Goal: Contribute content: Contribute content

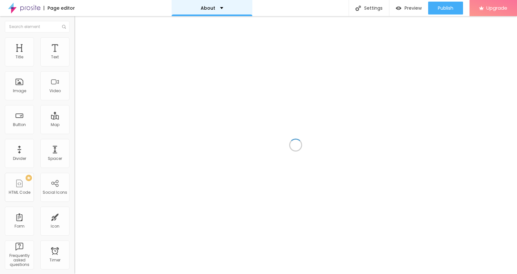
click at [214, 8] on div "About" at bounding box center [211, 8] width 23 height 5
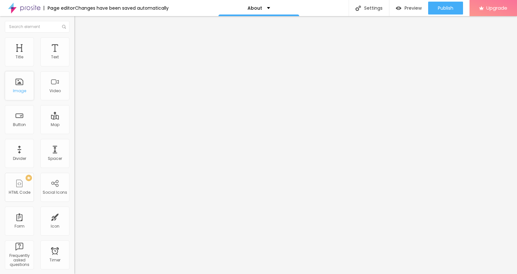
click at [20, 91] on div "Image" at bounding box center [19, 91] width 13 height 5
click at [74, 56] on span "Add image" at bounding box center [87, 52] width 26 height 5
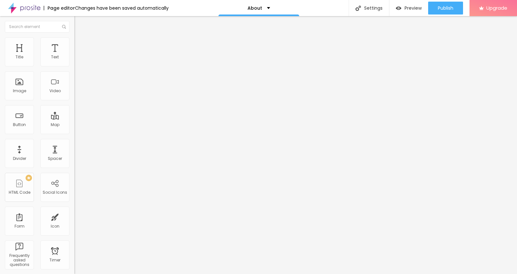
click at [74, 43] on li "Style" at bounding box center [111, 40] width 74 height 6
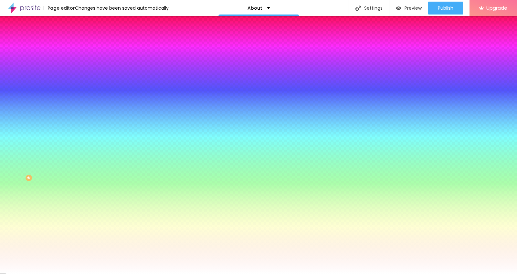
click at [74, 44] on li "Advanced" at bounding box center [111, 47] width 74 height 6
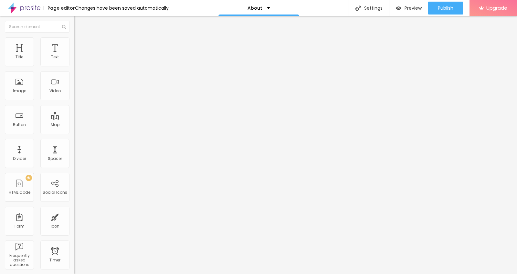
click at [74, 20] on button "Edit Section" at bounding box center [111, 23] width 74 height 15
click at [442, 7] on span "Publish" at bounding box center [444, 7] width 15 height 5
click at [439, 10] on span "Publish" at bounding box center [444, 7] width 15 height 5
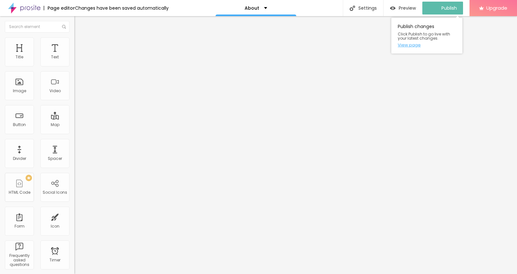
click at [411, 44] on link "View page" at bounding box center [426, 45] width 58 height 4
